Goal: Check status: Check status

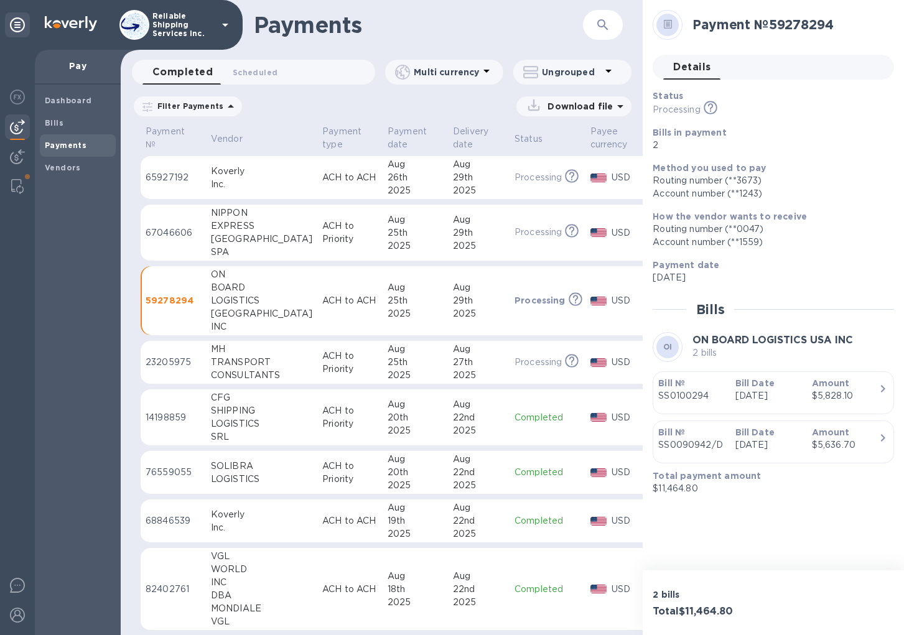
click at [317, 225] on td "ACH to Priority" at bounding box center [349, 233] width 65 height 57
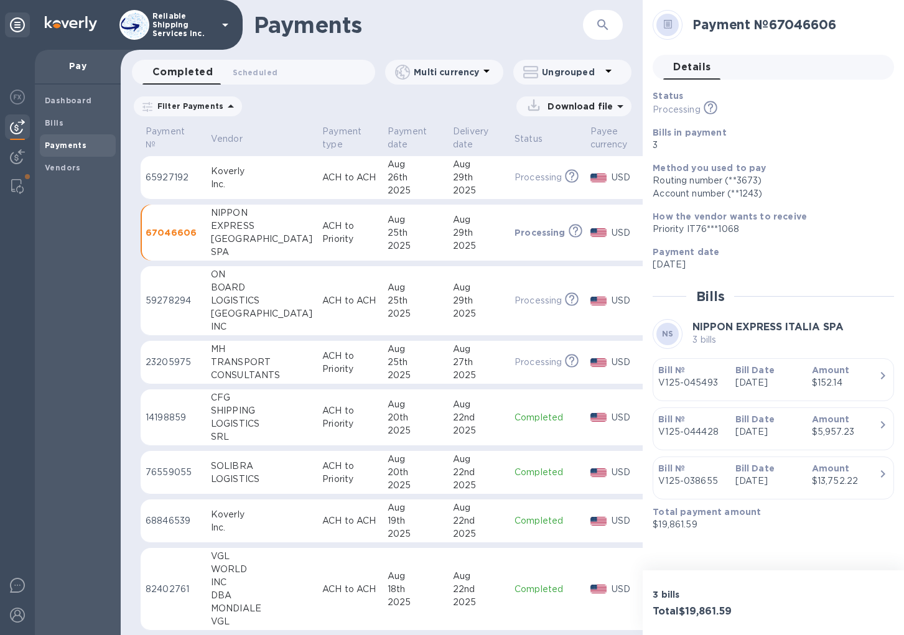
click at [771, 427] on p "[DATE]" at bounding box center [768, 431] width 67 height 13
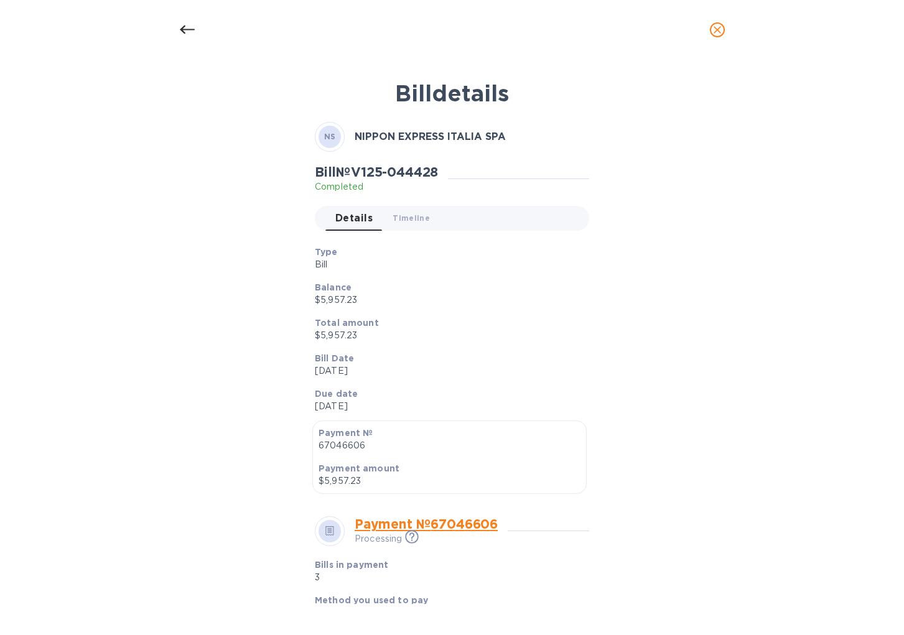
click at [610, 17] on div at bounding box center [452, 30] width 560 height 30
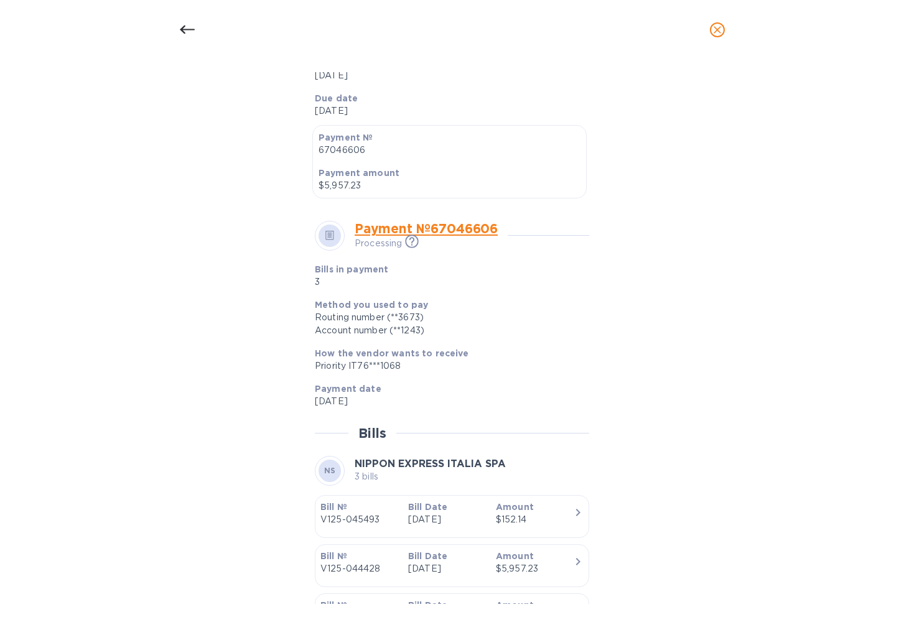
scroll to position [311, 0]
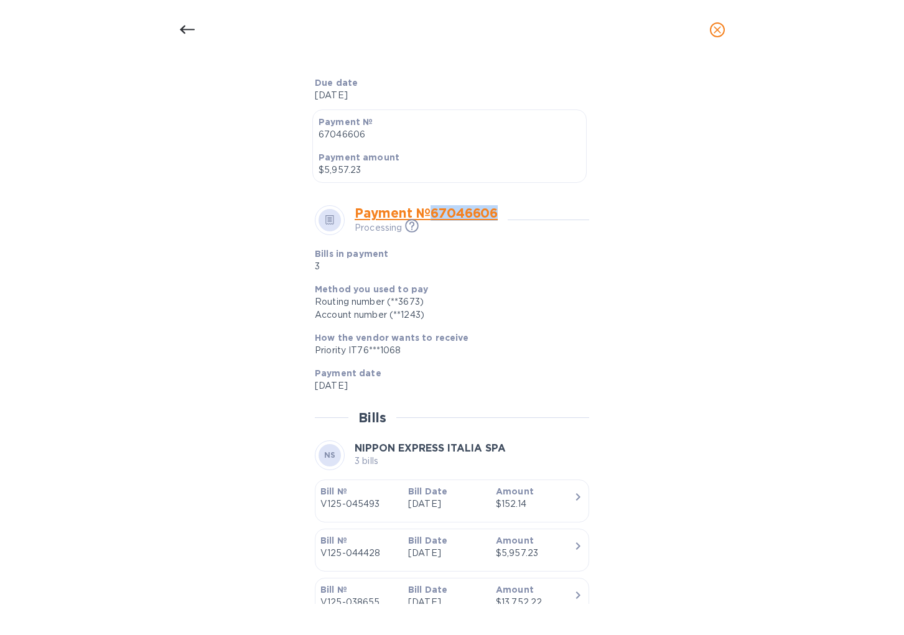
drag, startPoint x: 506, startPoint y: 212, endPoint x: 435, endPoint y: 213, distance: 70.9
click at [435, 213] on div "Payment № 67046606 Processing This payment is under compliance review, which ma…" at bounding box center [431, 219] width 153 height 29
copy link "67046606"
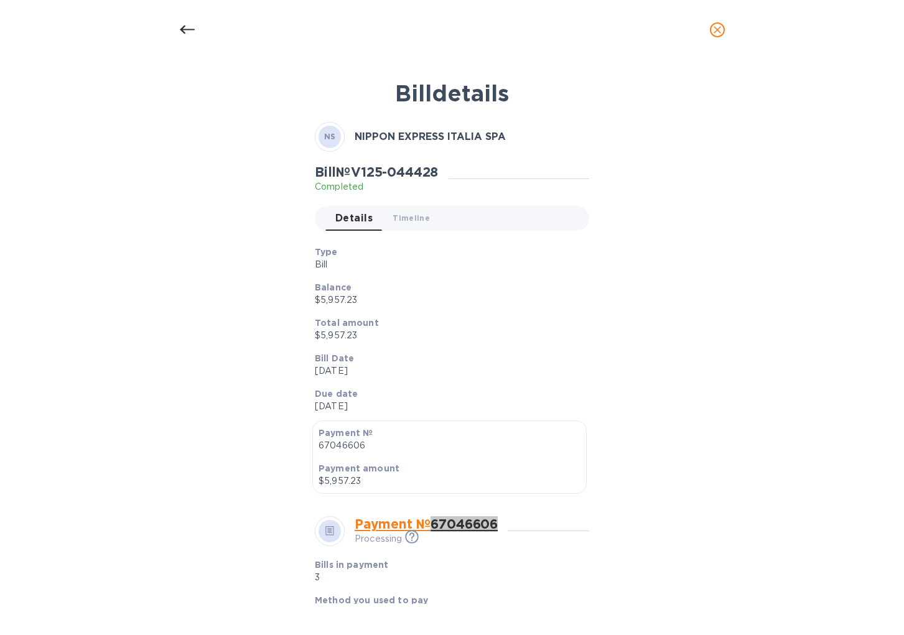
scroll to position [62, 0]
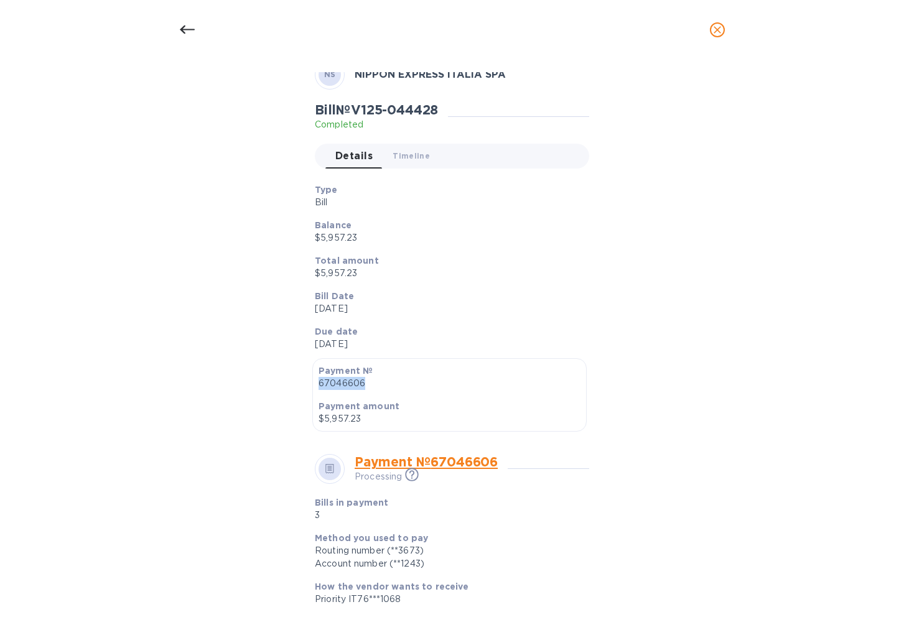
drag, startPoint x: 363, startPoint y: 384, endPoint x: 312, endPoint y: 379, distance: 51.3
click at [312, 379] on div "Payment № 67046606 Payment amount $5,957.23" at bounding box center [449, 394] width 274 height 73
copy p "67046606"
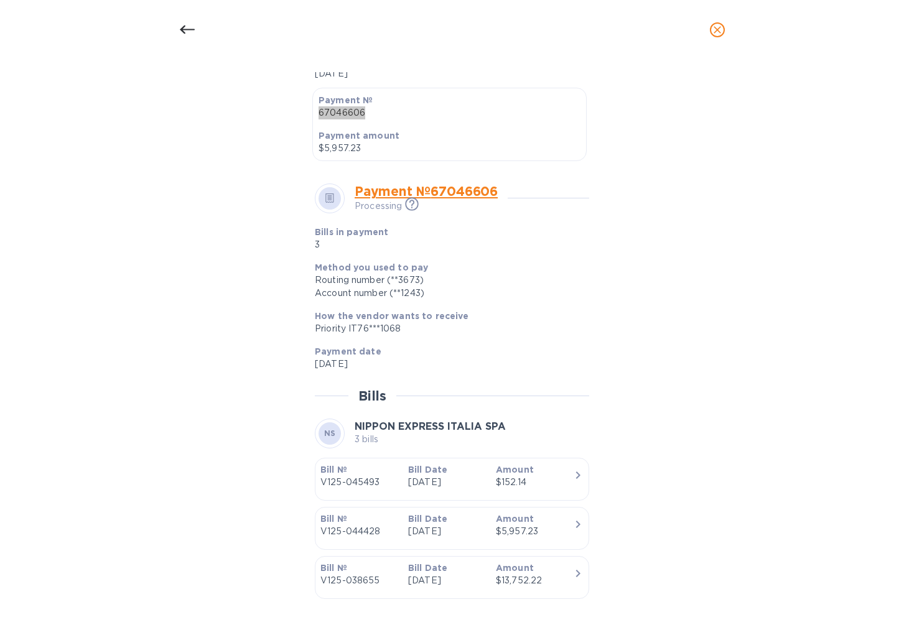
scroll to position [367, 0]
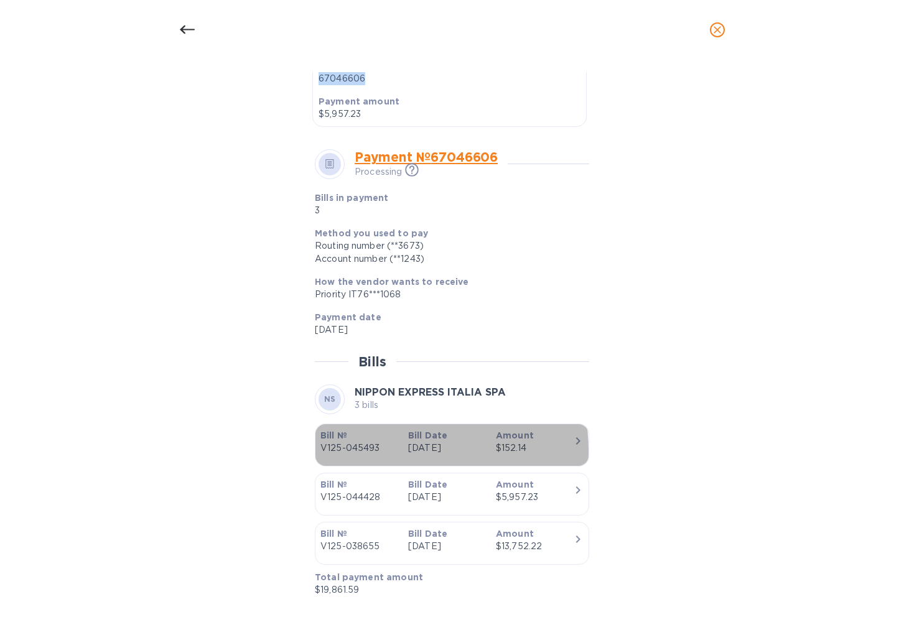
drag, startPoint x: 379, startPoint y: 451, endPoint x: 455, endPoint y: 432, distance: 77.5
click at [455, 432] on div "Bill № V125-045493 Bill Date [DATE] Amount $152.14" at bounding box center [446, 441] width 263 height 35
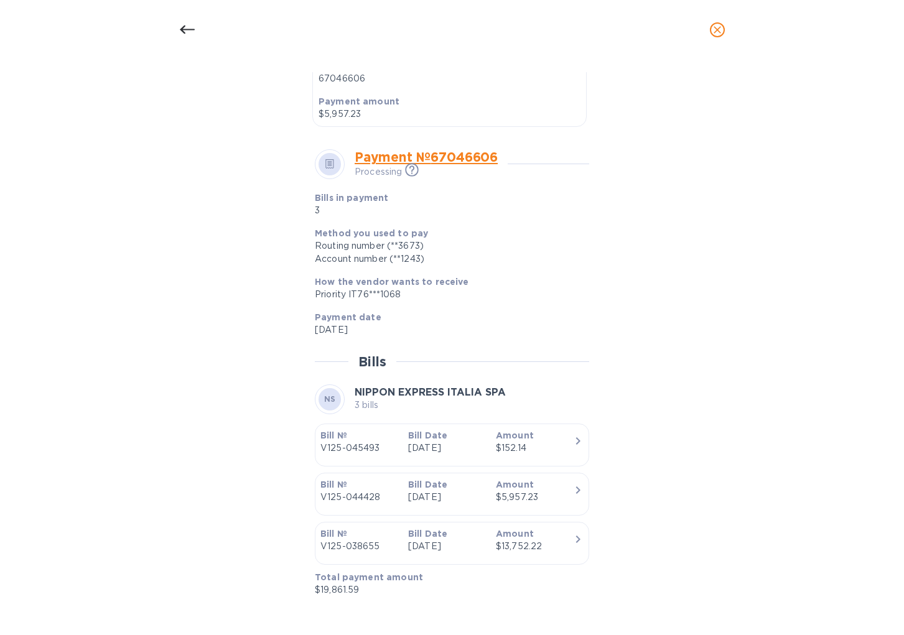
click at [711, 288] on div "Bill details NS NIPPON EXPRESS ITALIA SPA Bill № V125-044428 Completed Details …" at bounding box center [452, 338] width 591 height 532
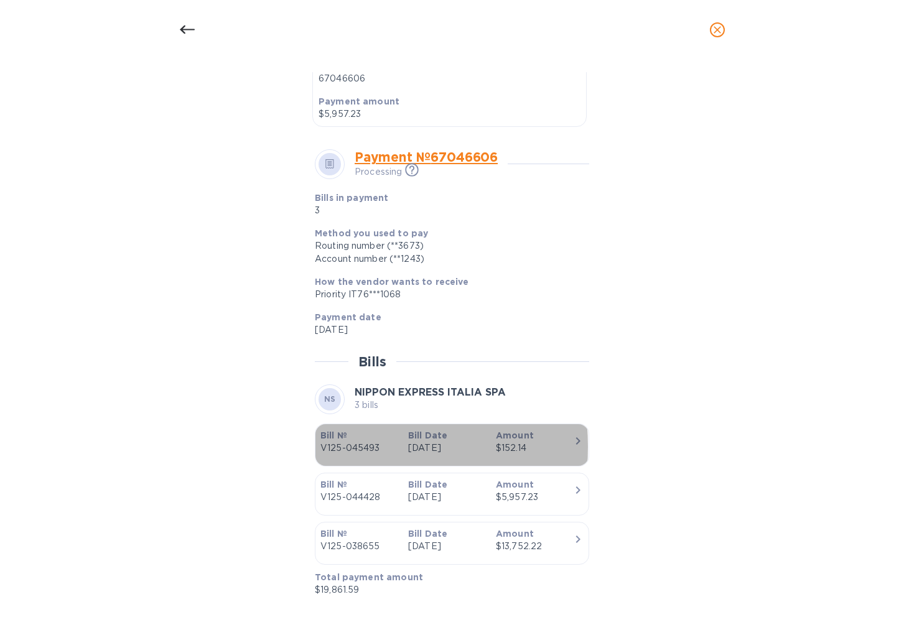
drag, startPoint x: 315, startPoint y: 447, endPoint x: 346, endPoint y: 445, distance: 31.1
click at [346, 445] on div "Bill № V125-045493" at bounding box center [359, 441] width 88 height 35
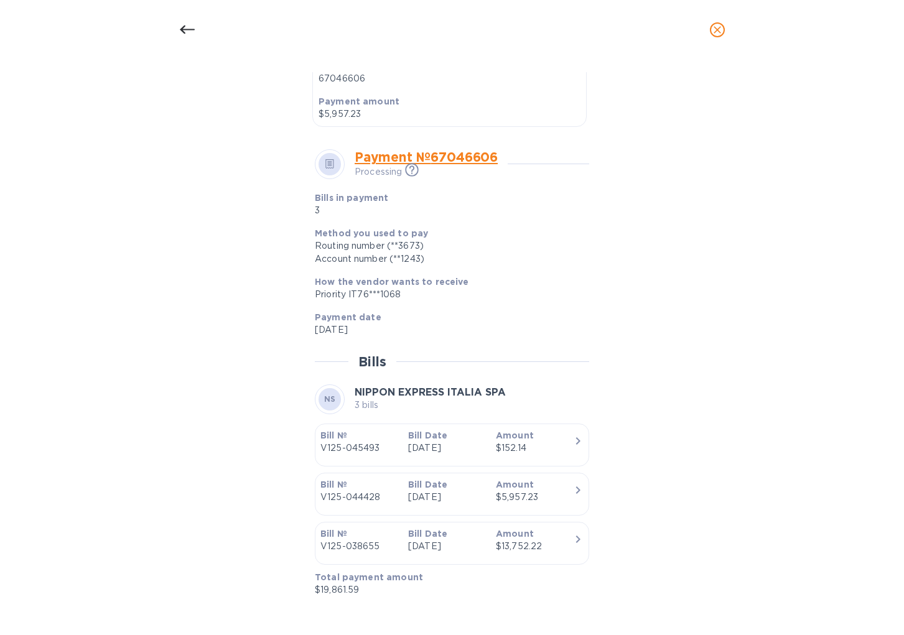
click at [462, 437] on p "Bill Date" at bounding box center [447, 435] width 78 height 12
